Goal: Task Accomplishment & Management: Manage account settings

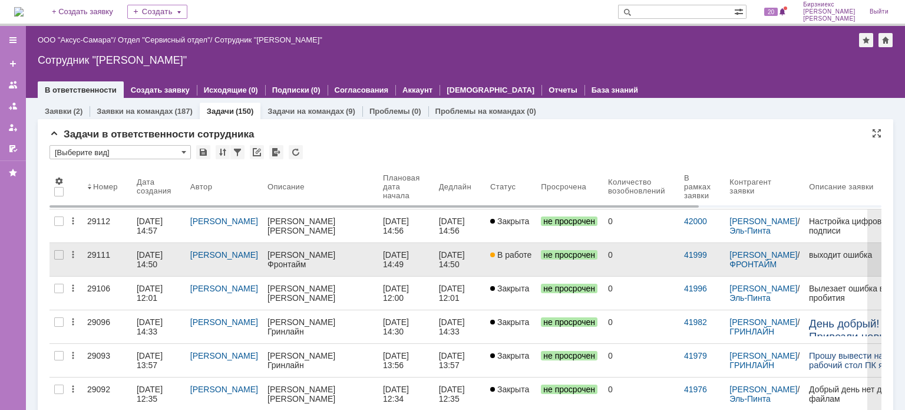
click at [87, 256] on div "29111" at bounding box center [107, 254] width 40 height 9
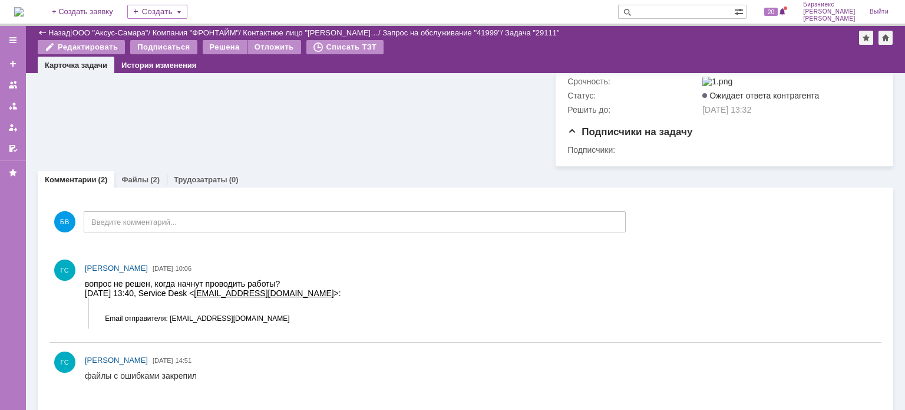
scroll to position [266, 0]
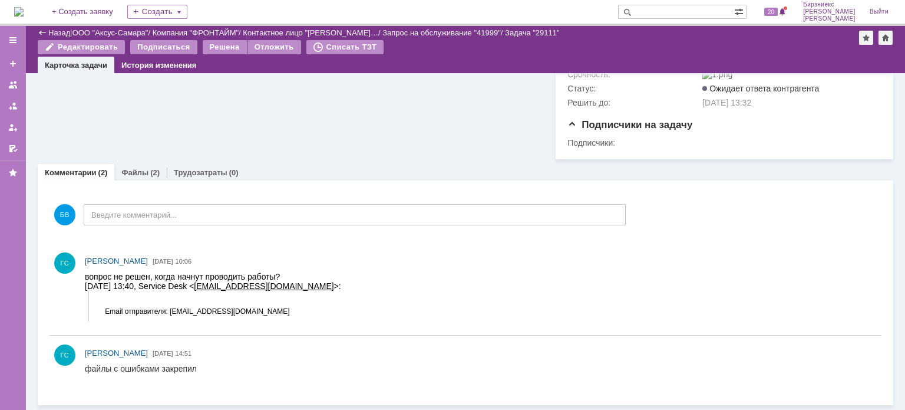
click at [54, 35] on link "Назад" at bounding box center [59, 32] width 22 height 9
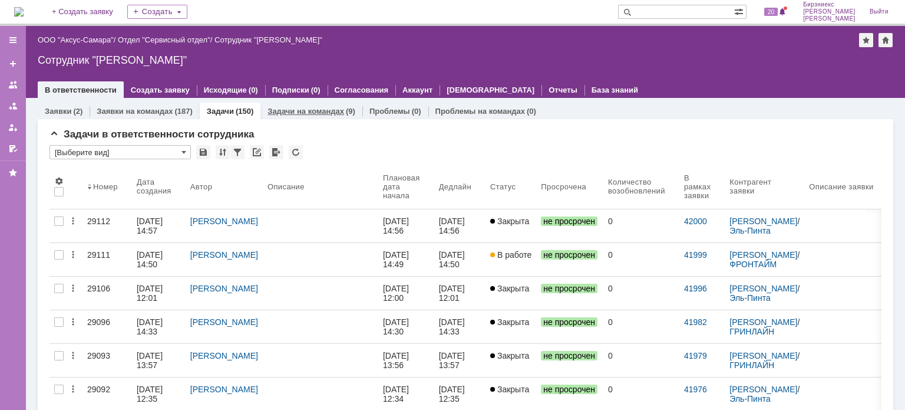
click at [322, 105] on div "Задачи на командах (9)" at bounding box center [312, 111] width 102 height 17
